Goal: Task Accomplishment & Management: Use online tool/utility

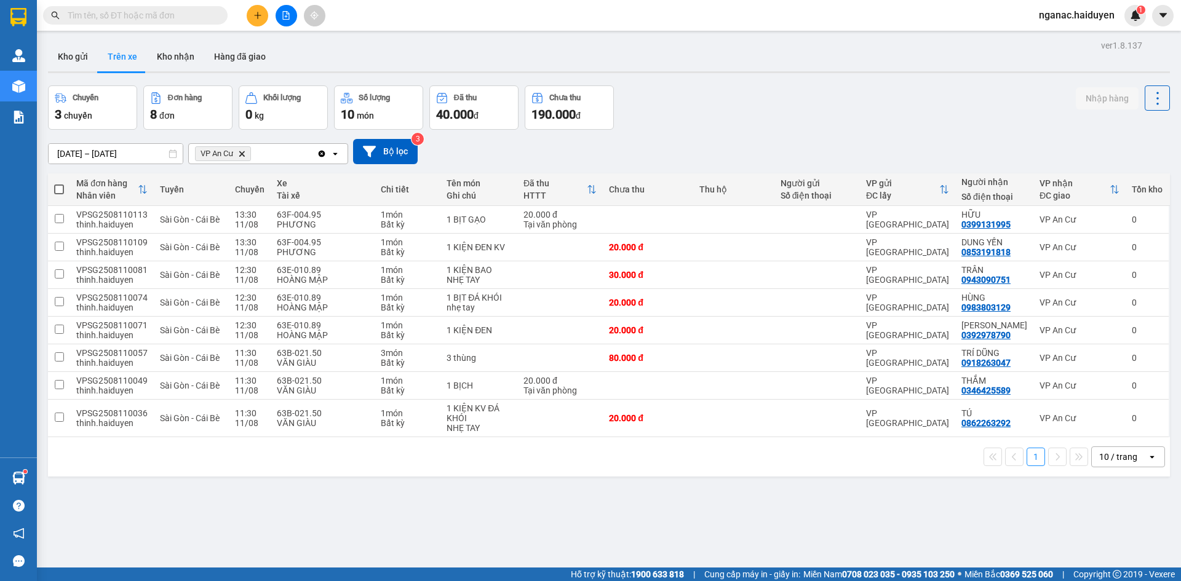
click at [1078, 12] on span "nganac.haiduyen" at bounding box center [1076, 14] width 95 height 15
click at [1067, 36] on span "Đăng xuất" at bounding box center [1083, 38] width 68 height 14
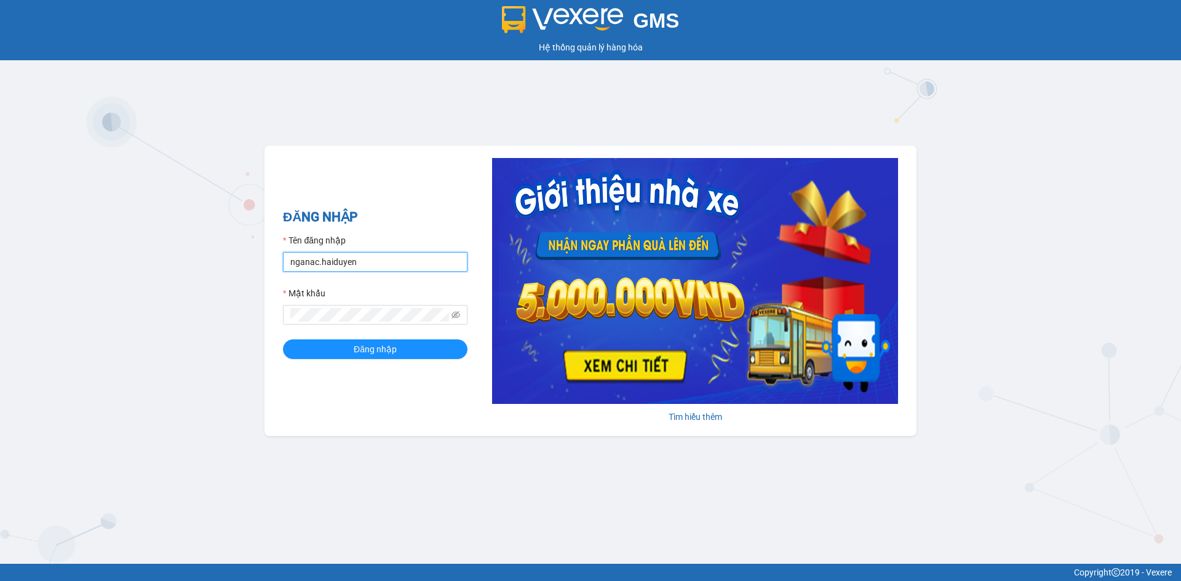
click at [352, 261] on input "nganac.haiduyen" at bounding box center [375, 262] width 185 height 20
type input "anac.haiduyen"
click at [352, 352] on button "Đăng nhập" at bounding box center [375, 350] width 185 height 20
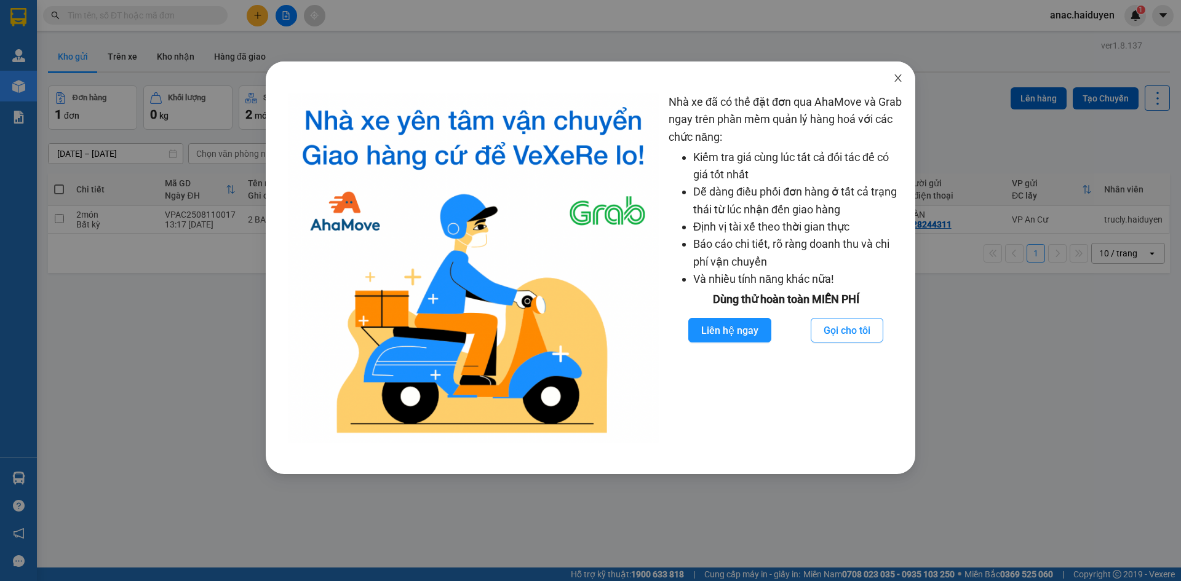
click at [899, 78] on icon "close" at bounding box center [897, 77] width 7 height 7
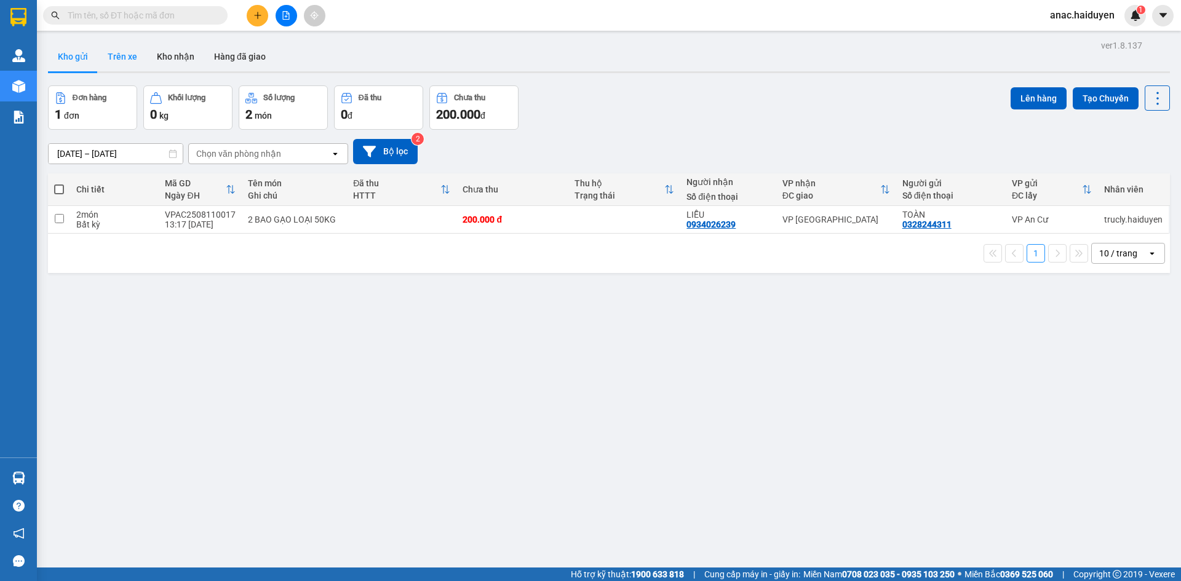
click at [130, 54] on button "Trên xe" at bounding box center [122, 57] width 49 height 30
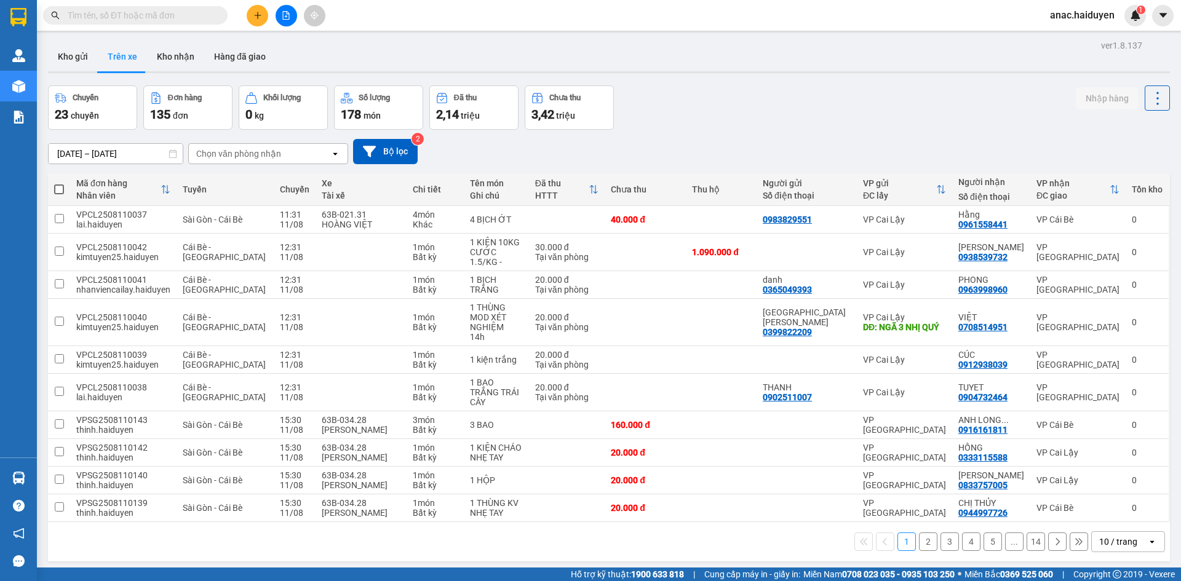
click at [329, 156] on div "Chọn văn phòng nhận" at bounding box center [259, 154] width 141 height 20
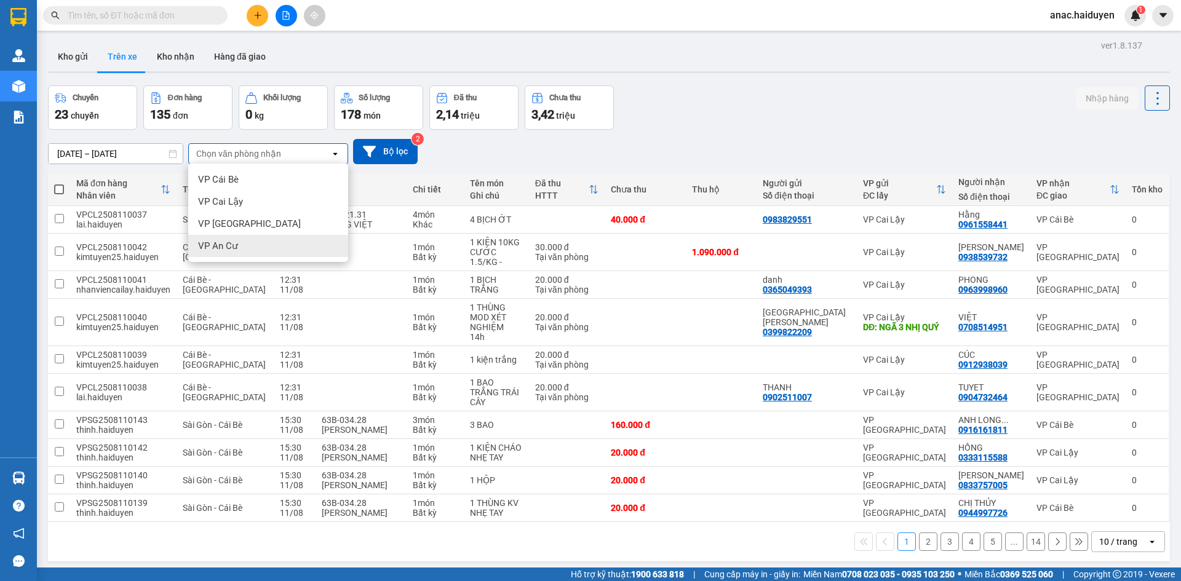
click at [220, 247] on span "VP An Cư" at bounding box center [218, 246] width 40 height 12
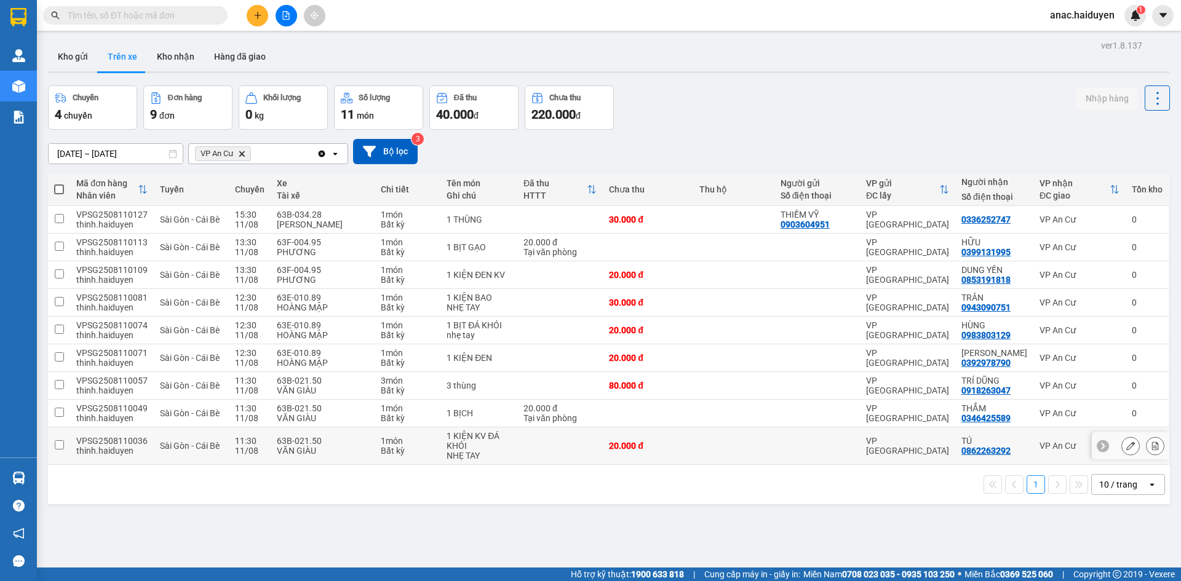
click at [58, 446] on input "checkbox" at bounding box center [59, 444] width 9 height 9
checkbox input "true"
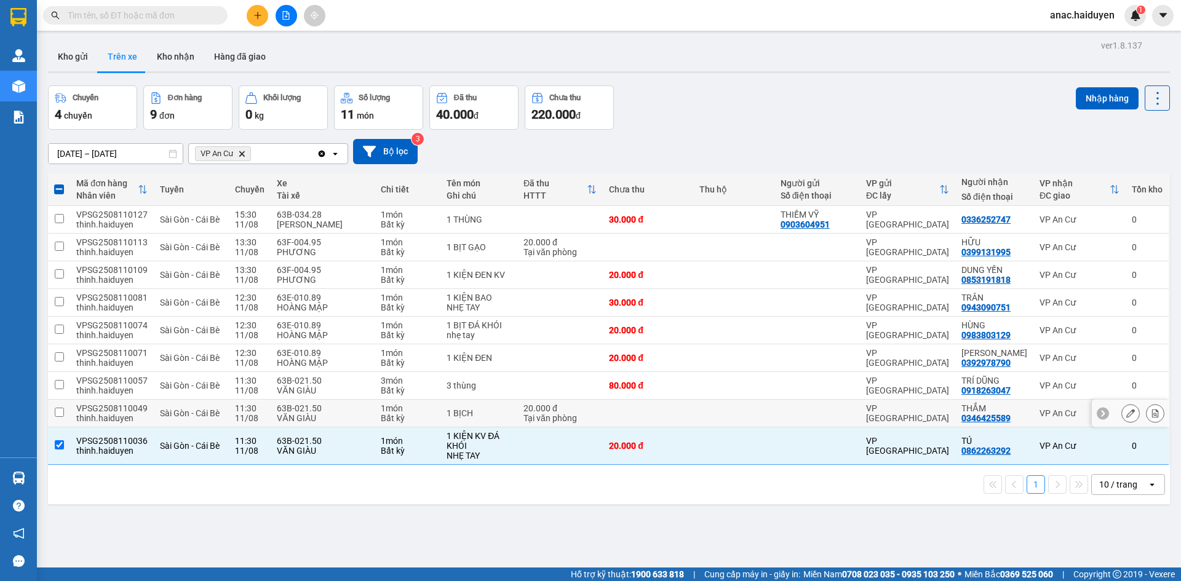
click at [59, 412] on input "checkbox" at bounding box center [59, 412] width 9 height 9
checkbox input "true"
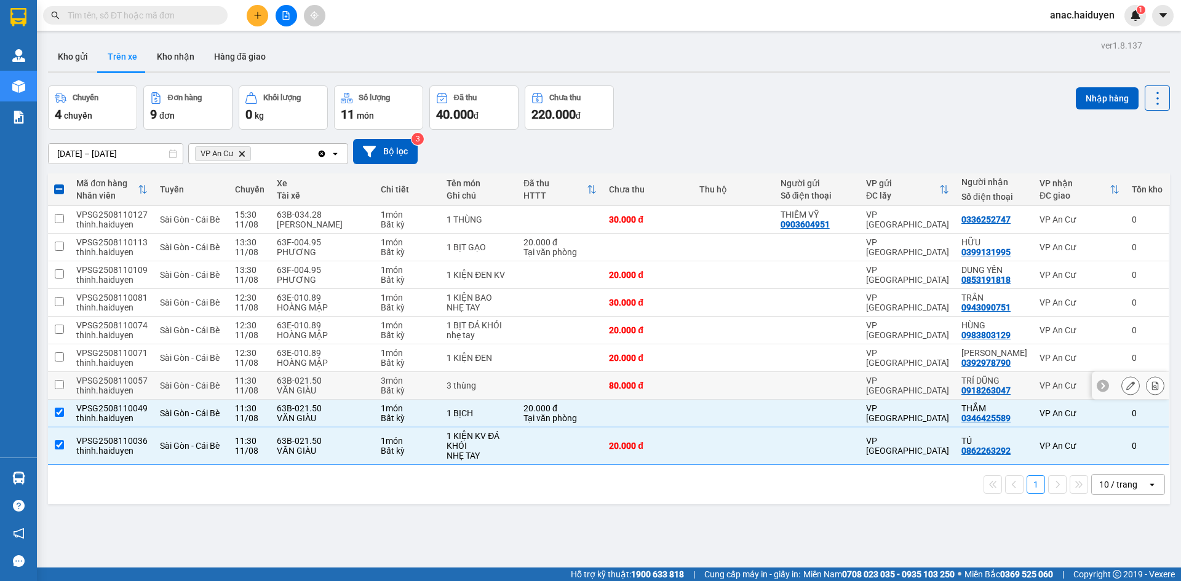
click at [56, 387] on input "checkbox" at bounding box center [59, 384] width 9 height 9
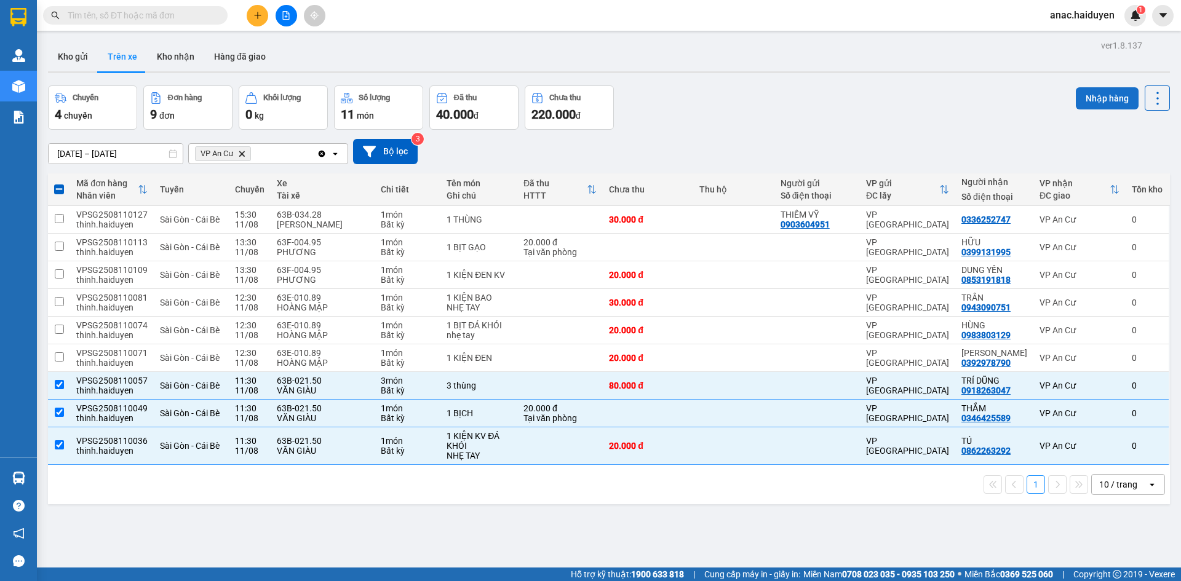
click at [1086, 101] on button "Nhập hàng" at bounding box center [1107, 98] width 63 height 22
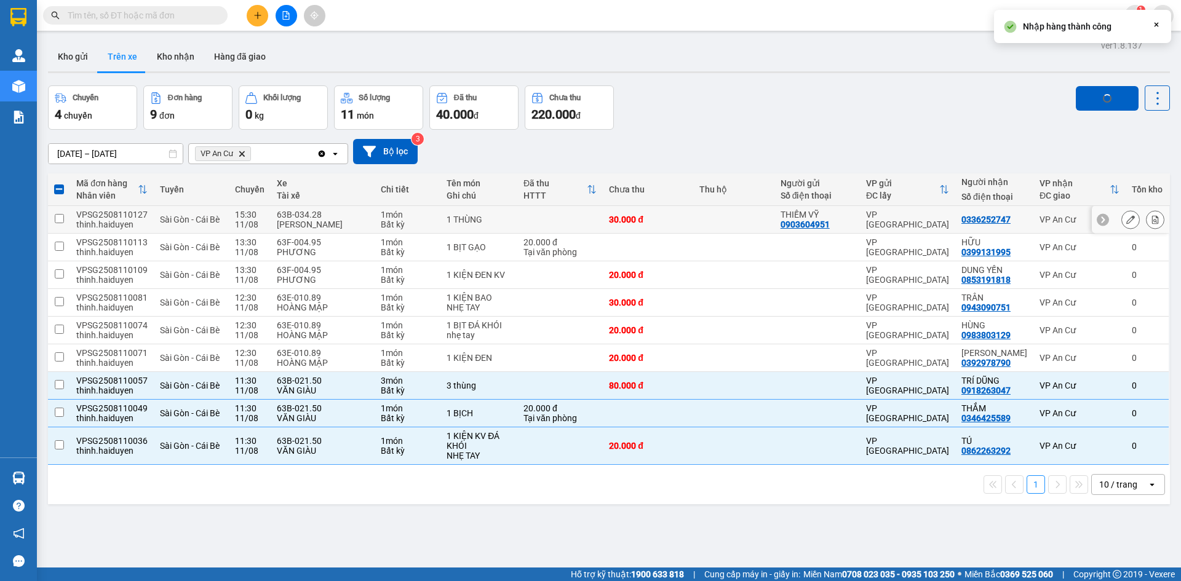
checkbox input "false"
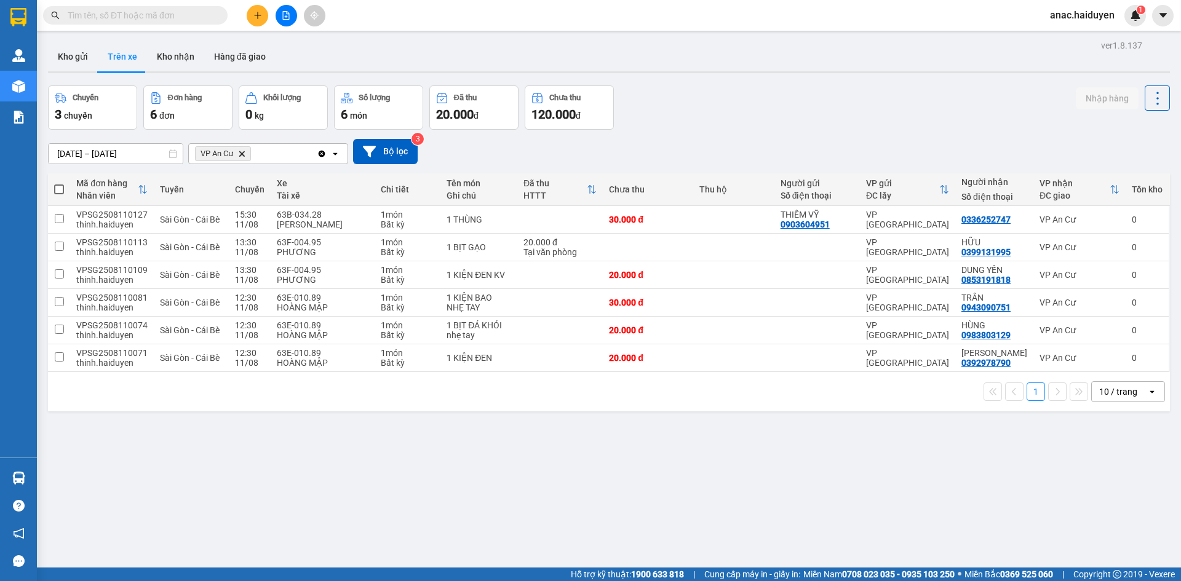
click at [365, 492] on div "ver 1.8.137 Kho gửi Trên xe Kho nhận Hàng đã giao Chuyến 3 chuyến Đơn hàng 6 đơ…" at bounding box center [609, 327] width 1132 height 581
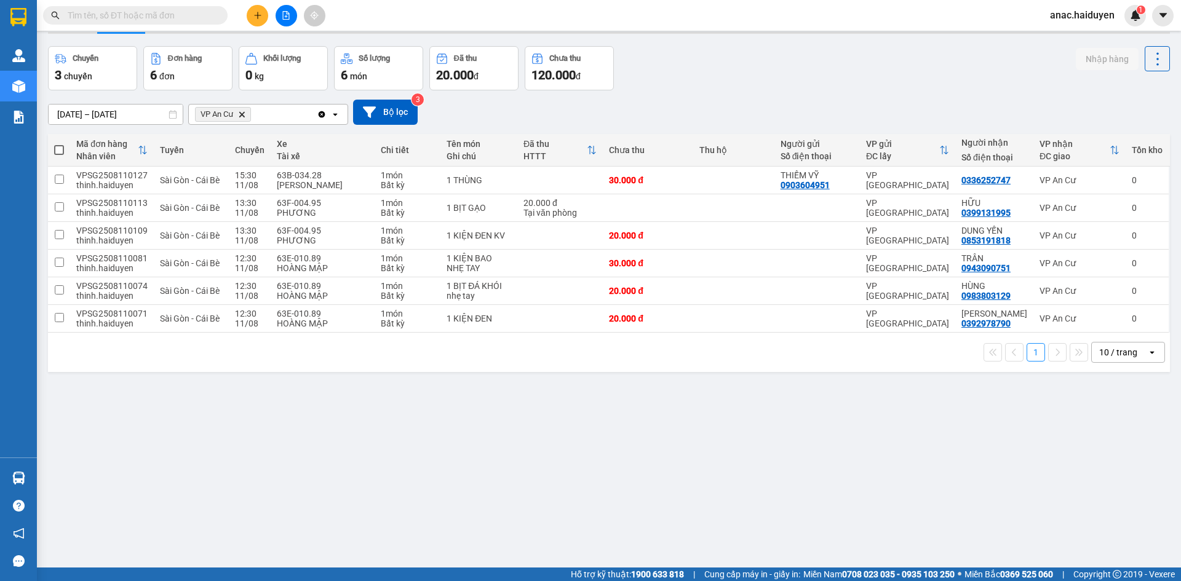
scroll to position [57, 0]
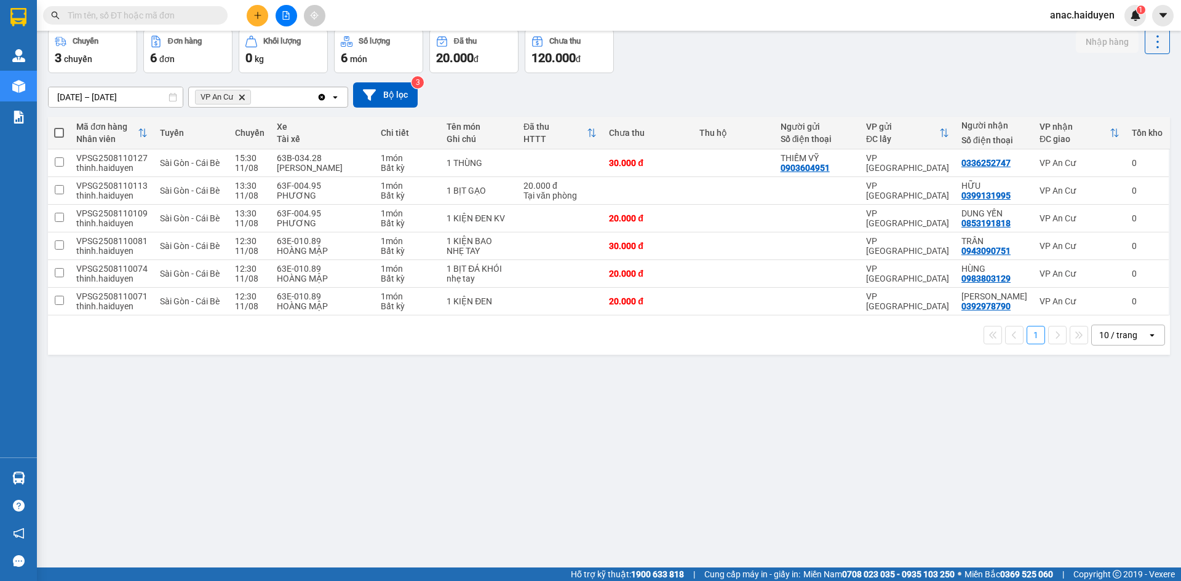
click at [405, 425] on div "ver 1.8.137 Kho gửi Trên xe Kho nhận Hàng đã giao Chuyến 3 chuyến Đơn hàng 6 đơ…" at bounding box center [609, 270] width 1132 height 581
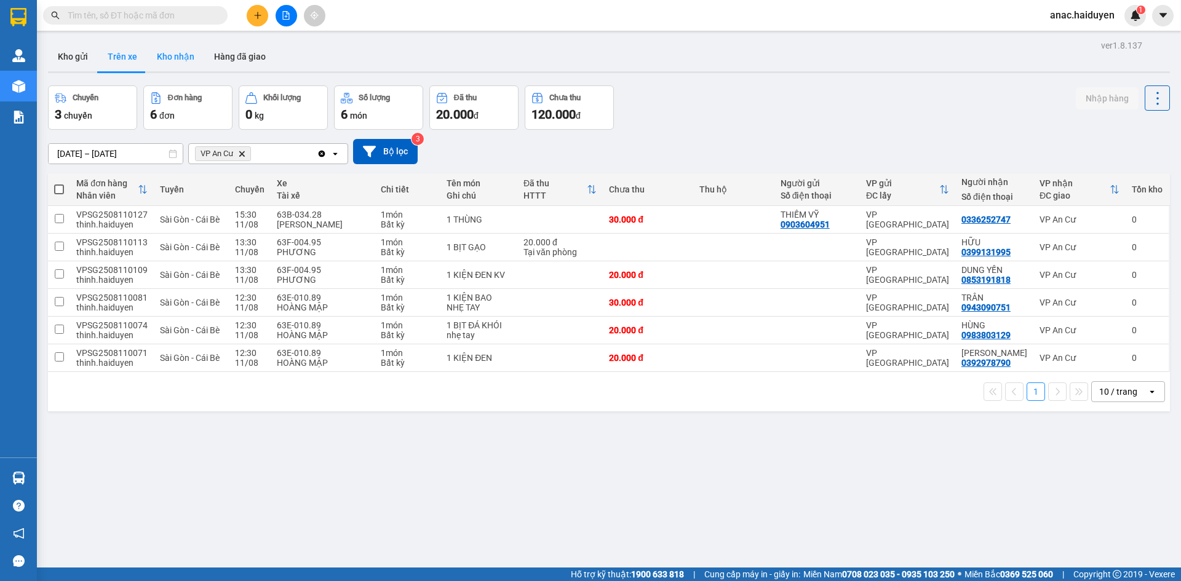
click at [185, 57] on button "Kho nhận" at bounding box center [175, 57] width 57 height 30
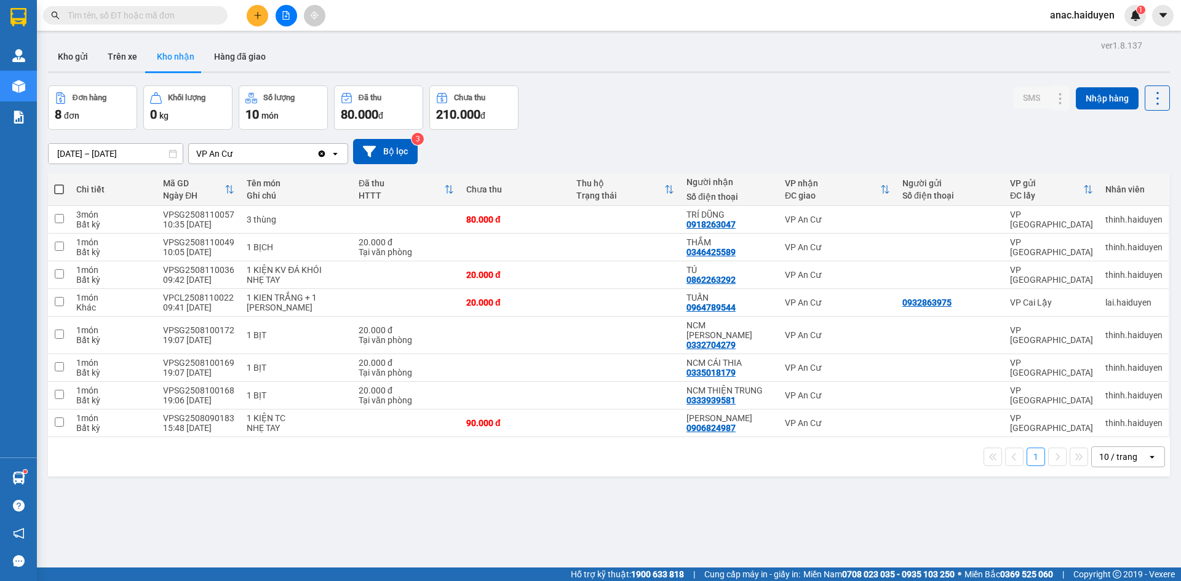
click at [360, 457] on div "1 10 / trang open" at bounding box center [609, 457] width 1112 height 21
click at [68, 62] on button "Kho gửi" at bounding box center [73, 57] width 50 height 30
